Goal: Find specific page/section

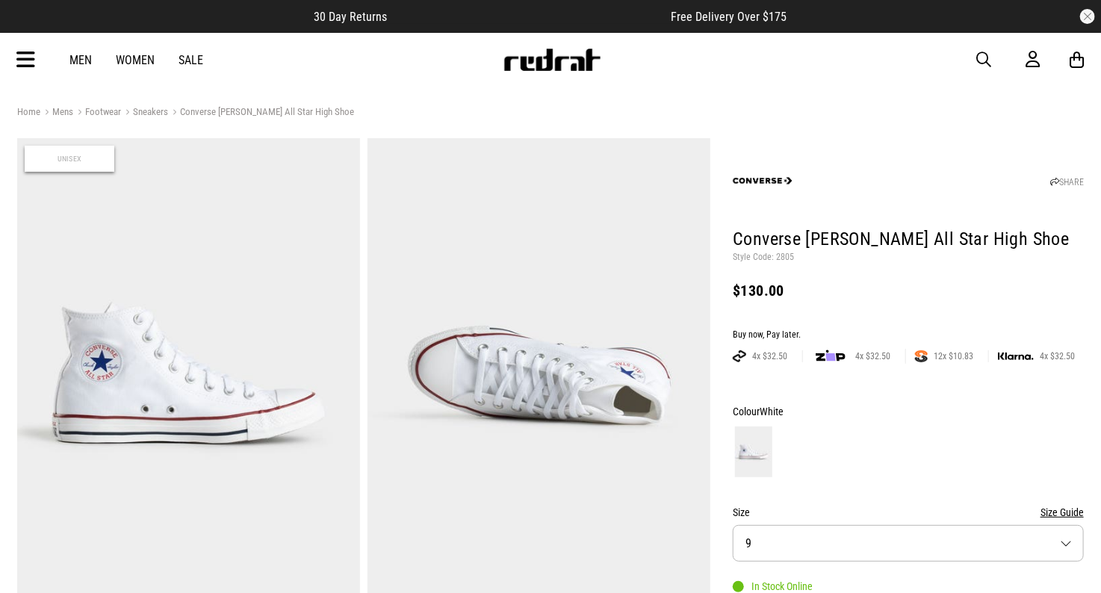
click at [984, 56] on span "button" at bounding box center [983, 60] width 15 height 18
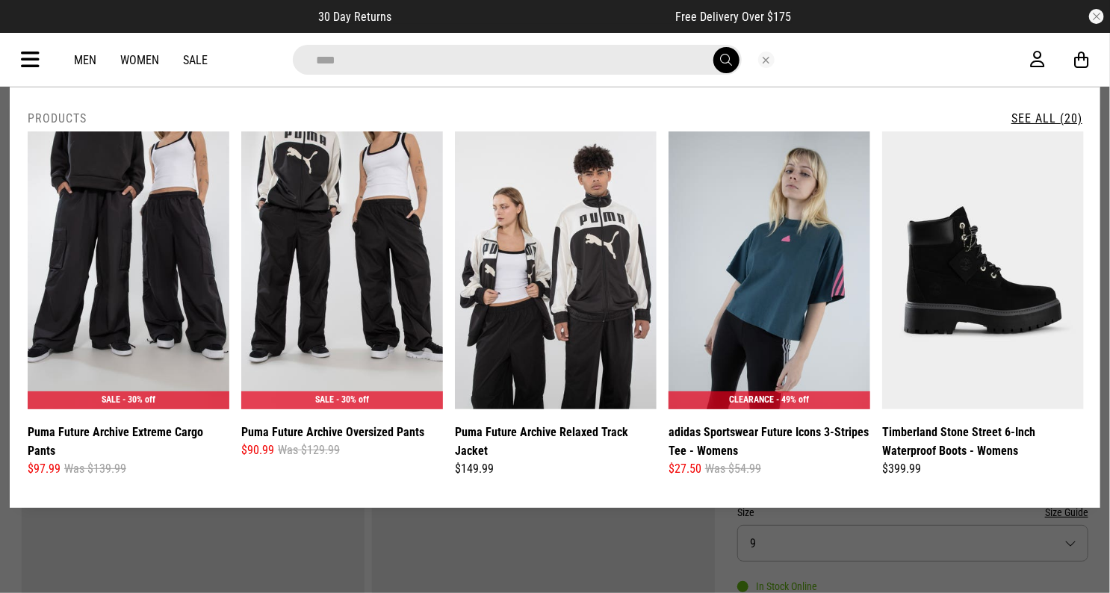
type input "****"
click at [713, 47] on button "submit" at bounding box center [726, 60] width 26 height 26
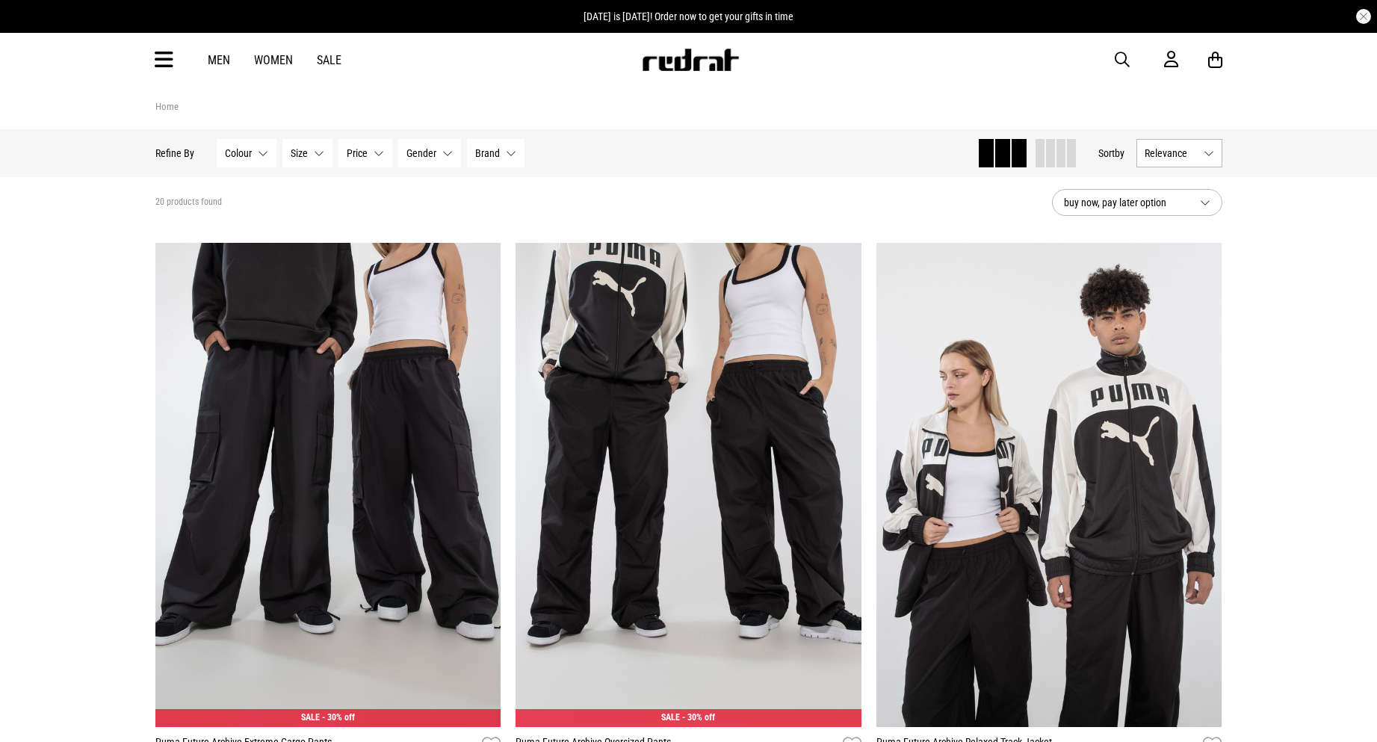
click at [167, 63] on icon at bounding box center [164, 60] width 19 height 25
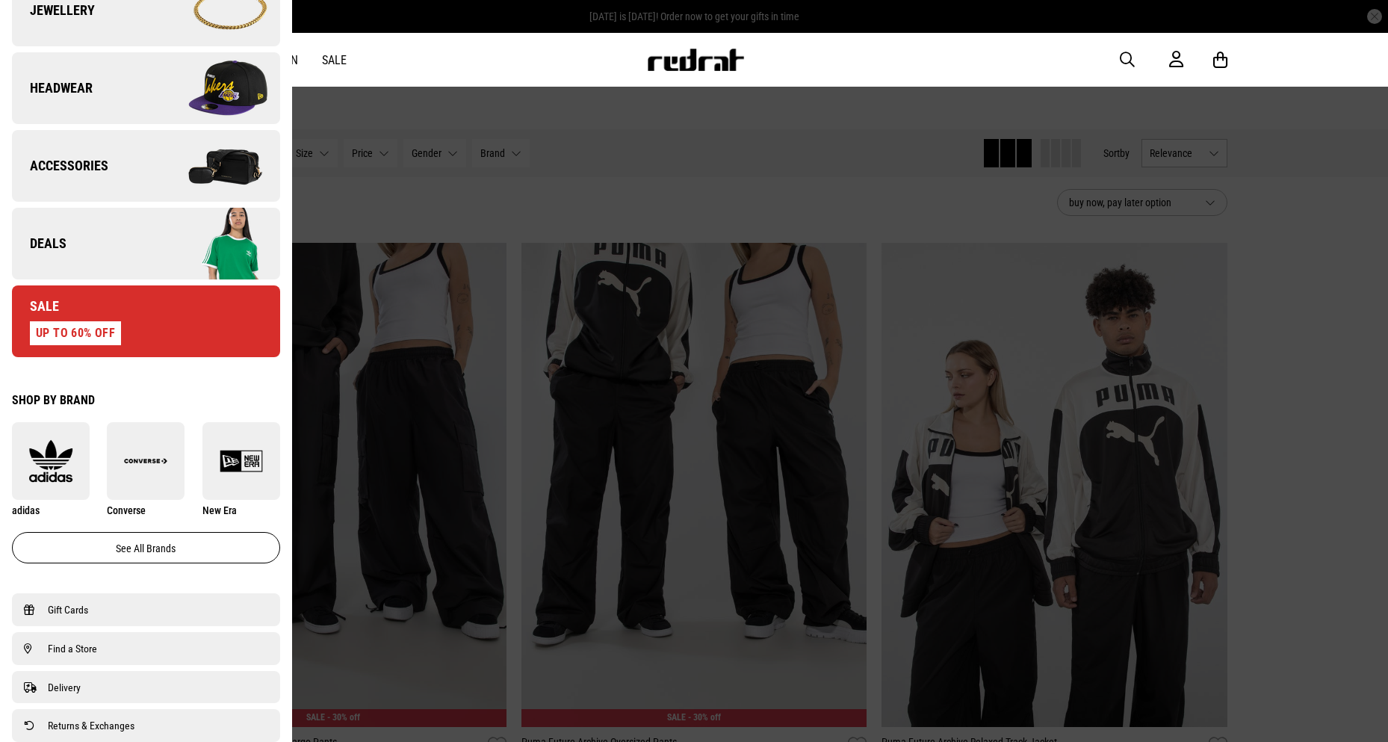
scroll to position [598, 0]
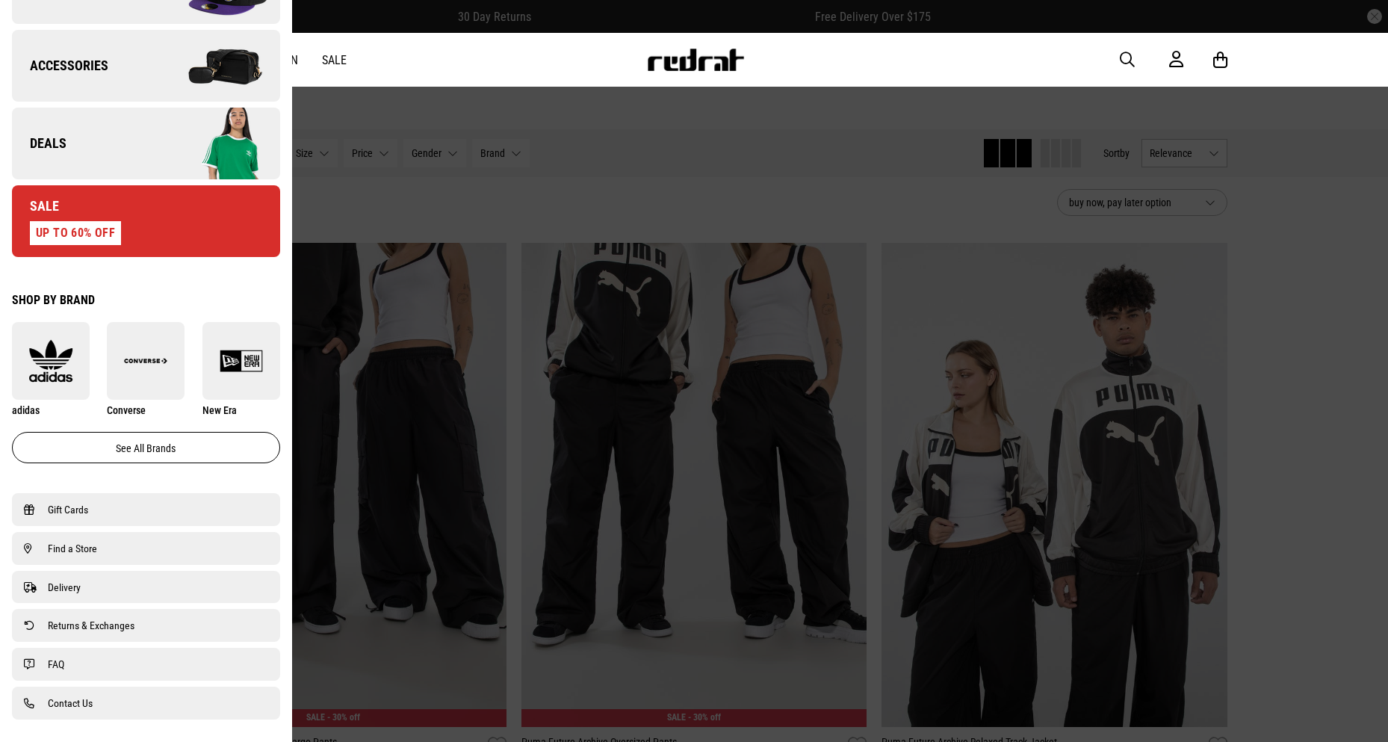
click at [68, 300] on div "Shop by Brand" at bounding box center [146, 300] width 268 height 14
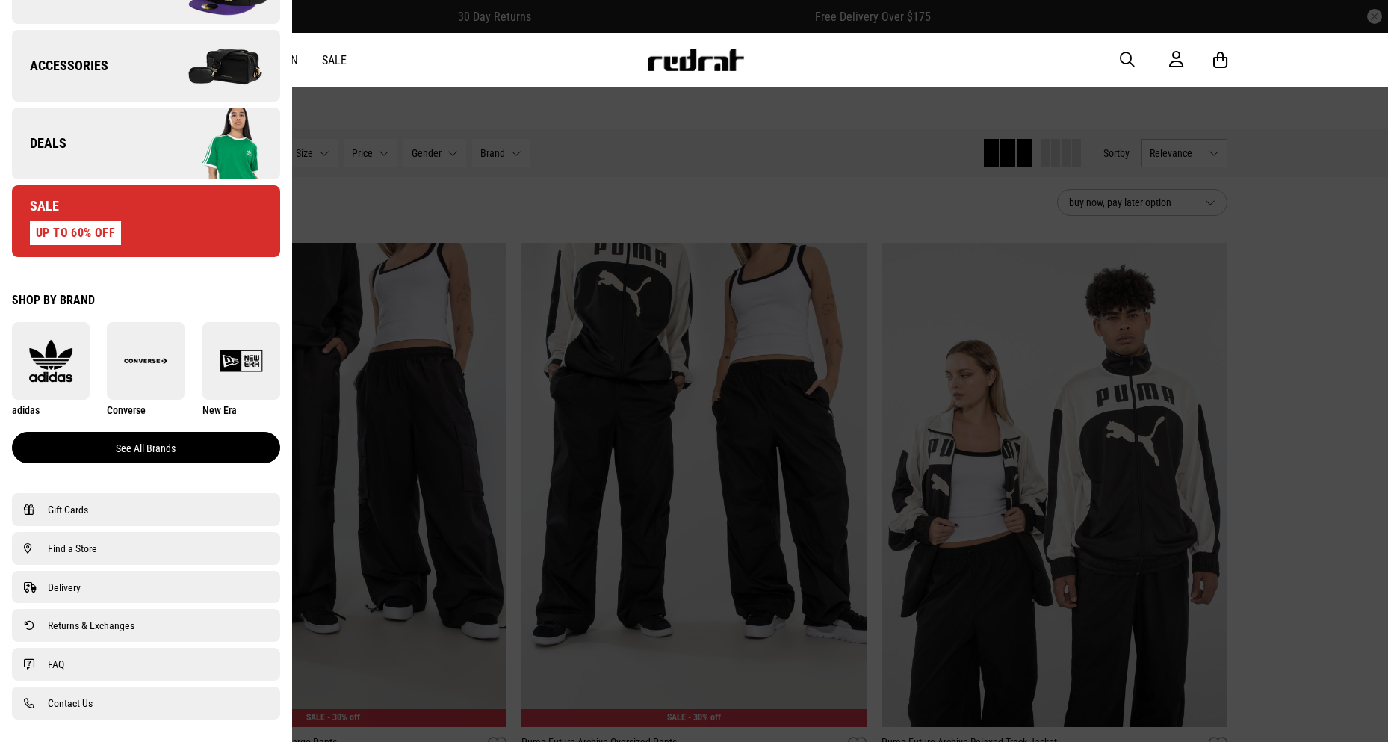
click at [108, 452] on link "See all brands" at bounding box center [146, 447] width 268 height 31
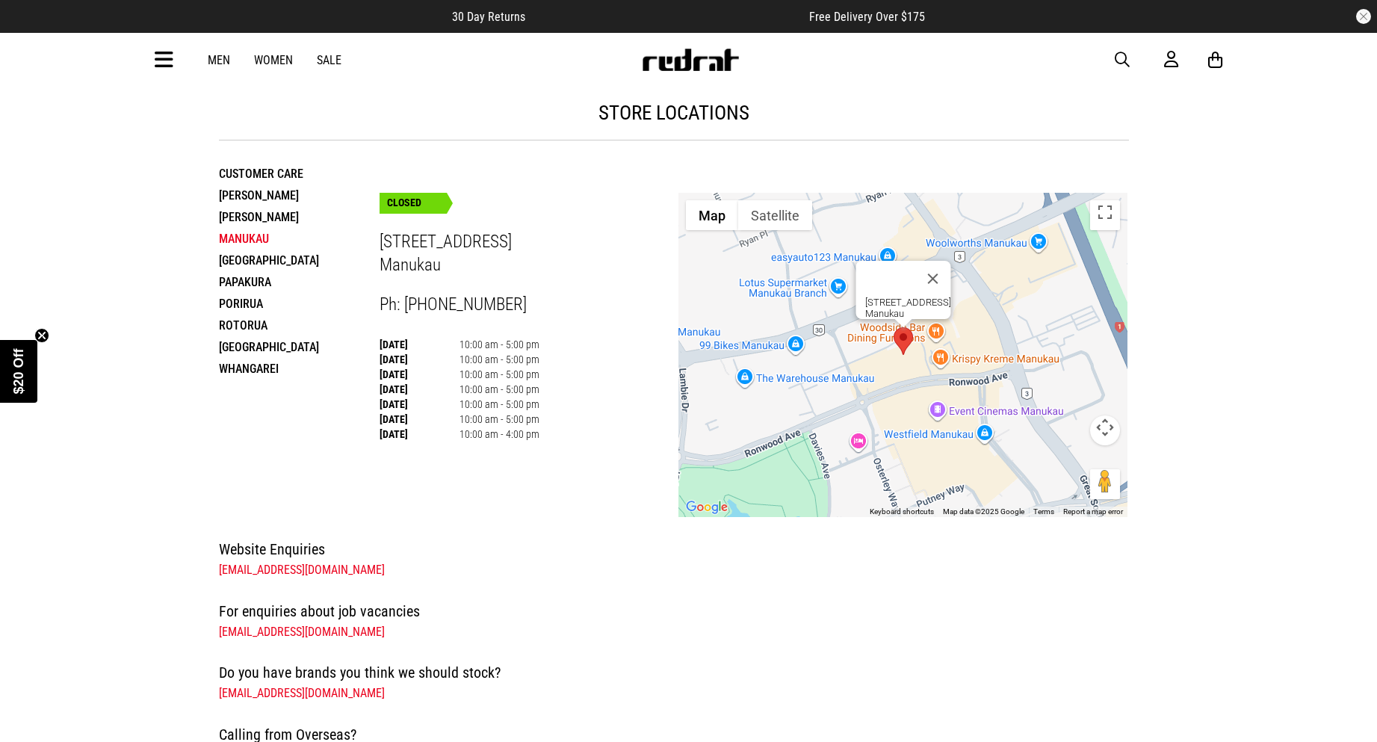
click at [254, 344] on li "[GEOGRAPHIC_DATA]" at bounding box center [299, 347] width 161 height 22
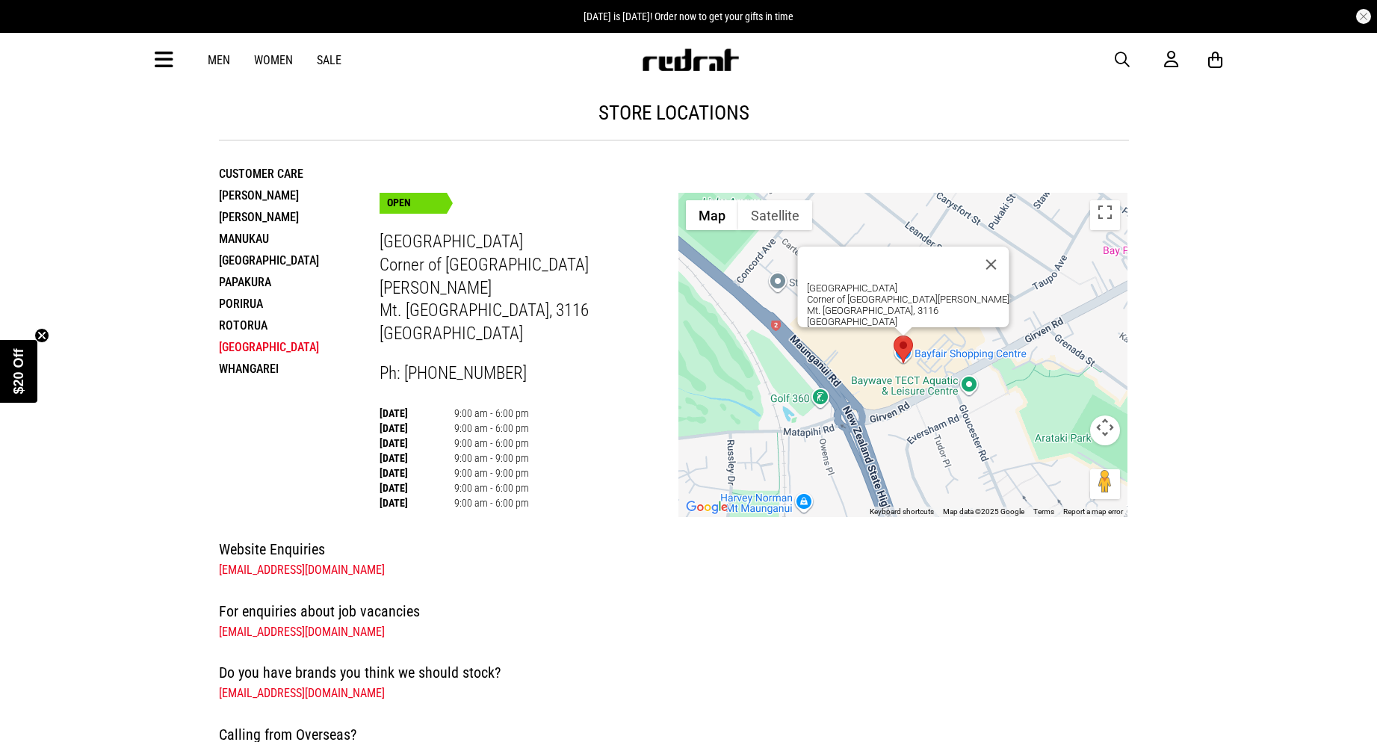
click at [139, 108] on div "store locations Customer Care [GEOGRAPHIC_DATA] [GEOGRAPHIC_DATA] [GEOGRAPHIC_D…" at bounding box center [673, 471] width 1347 height 771
